Goal: Find contact information: Find contact information

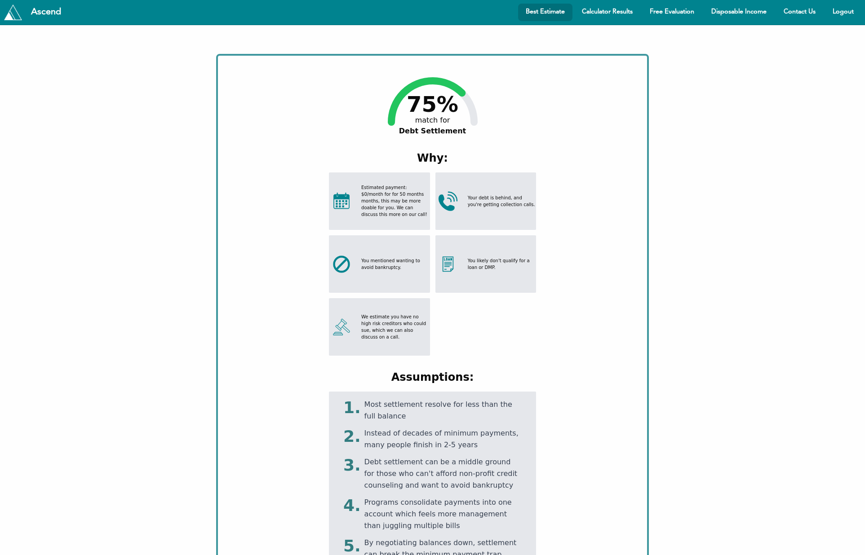
click at [602, 22] on div "Ascend Best Estimate Calculator Results Free Evaluation Disposable Income Conta…" at bounding box center [432, 12] width 865 height 25
click at [603, 13] on link "Calculator Results" at bounding box center [607, 13] width 66 height 18
click at [684, 11] on link "Free Evaluation" at bounding box center [672, 13] width 60 height 18
click at [689, 14] on link "Free Evaluation" at bounding box center [672, 13] width 60 height 18
click at [746, 13] on link "Disposable Income" at bounding box center [738, 13] width 71 height 18
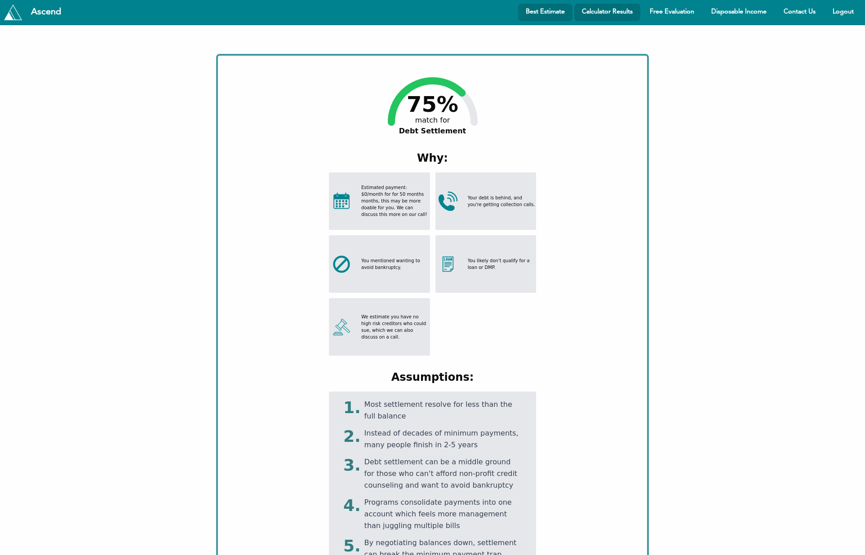
click at [611, 13] on link "Calculator Results" at bounding box center [607, 13] width 66 height 18
click at [669, 12] on link "Free Evaluation" at bounding box center [672, 13] width 60 height 18
click at [739, 15] on link "Disposable Income" at bounding box center [738, 13] width 71 height 18
click at [796, 17] on link "Contact Us" at bounding box center [799, 13] width 47 height 18
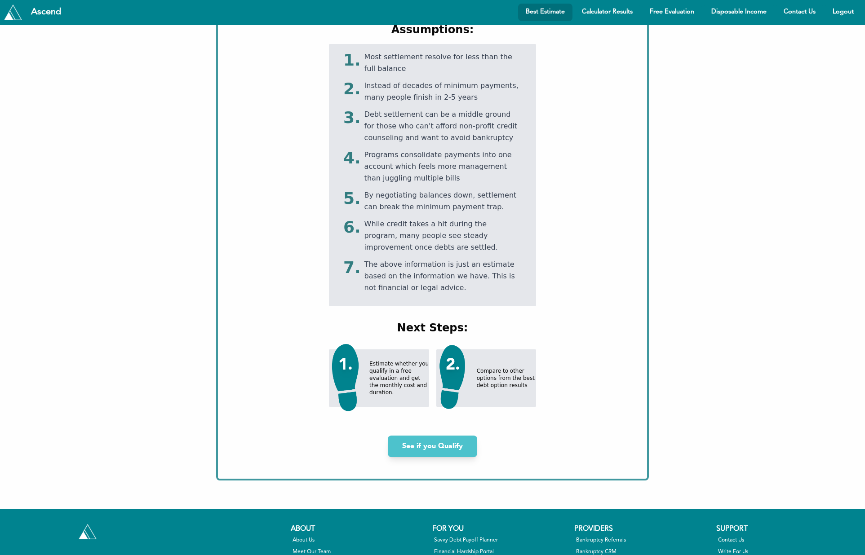
scroll to position [441, 0]
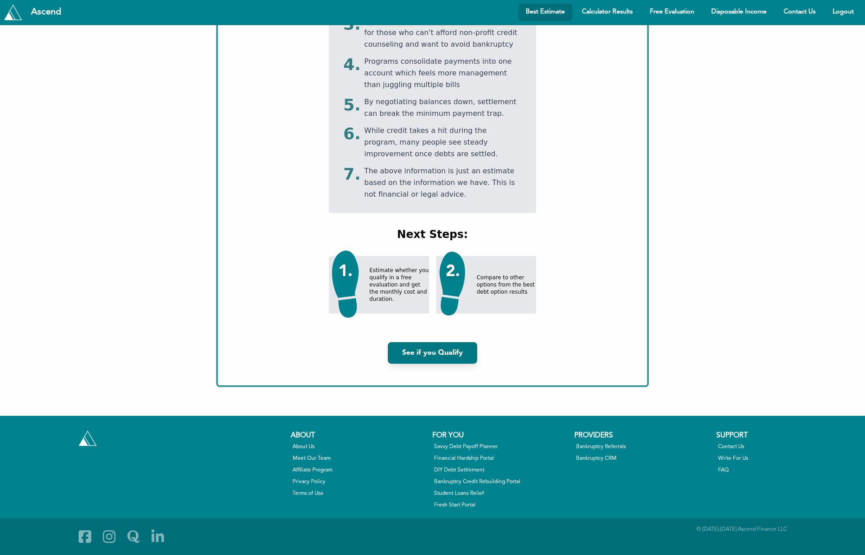
click at [423, 355] on link "See if you Qualify" at bounding box center [432, 353] width 89 height 22
